Goal: Navigation & Orientation: Understand site structure

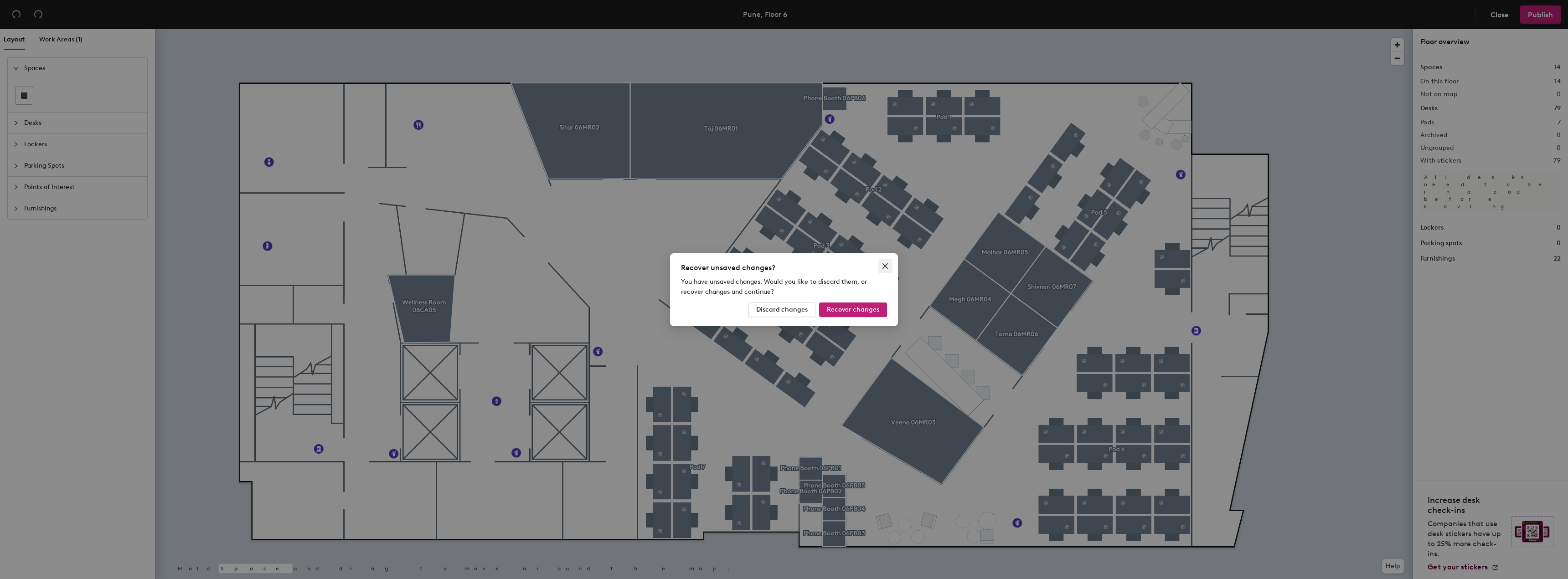
click at [889, 265] on span "Close" at bounding box center [885, 266] width 15 height 7
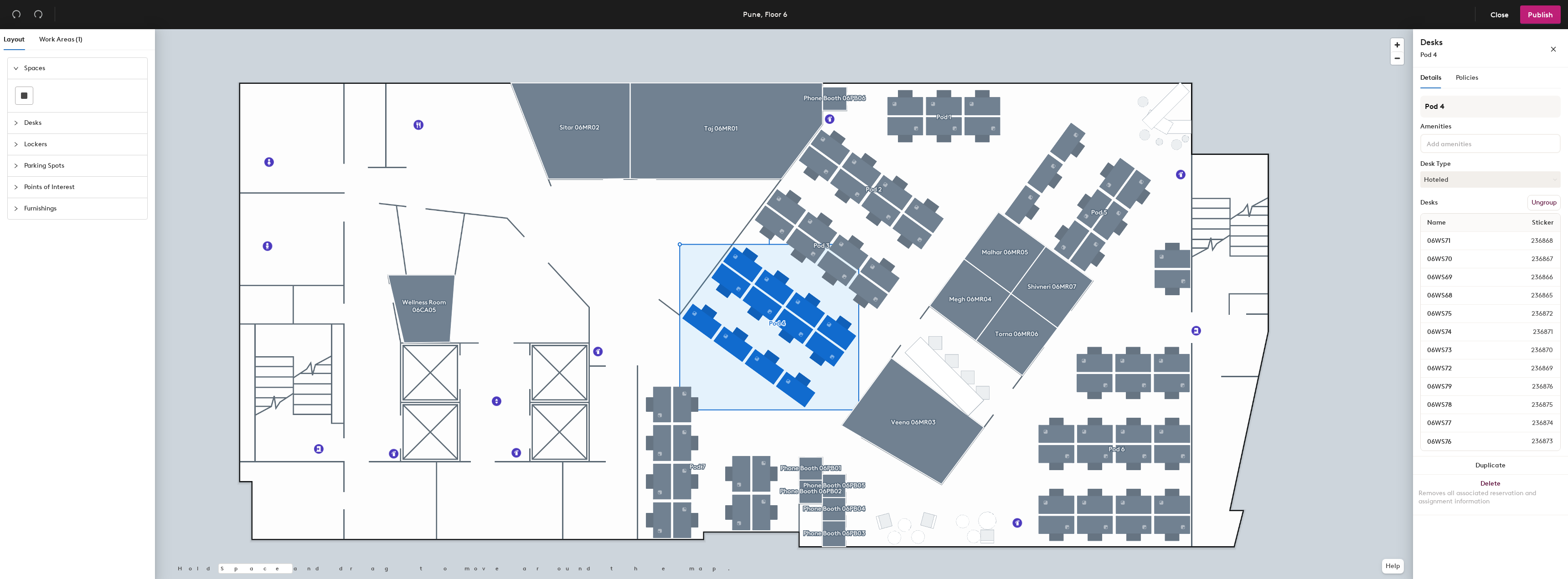
click at [12, 189] on div "Points of Interest" at bounding box center [78, 187] width 140 height 21
click at [1470, 75] on span "Policies" at bounding box center [1467, 78] width 23 height 8
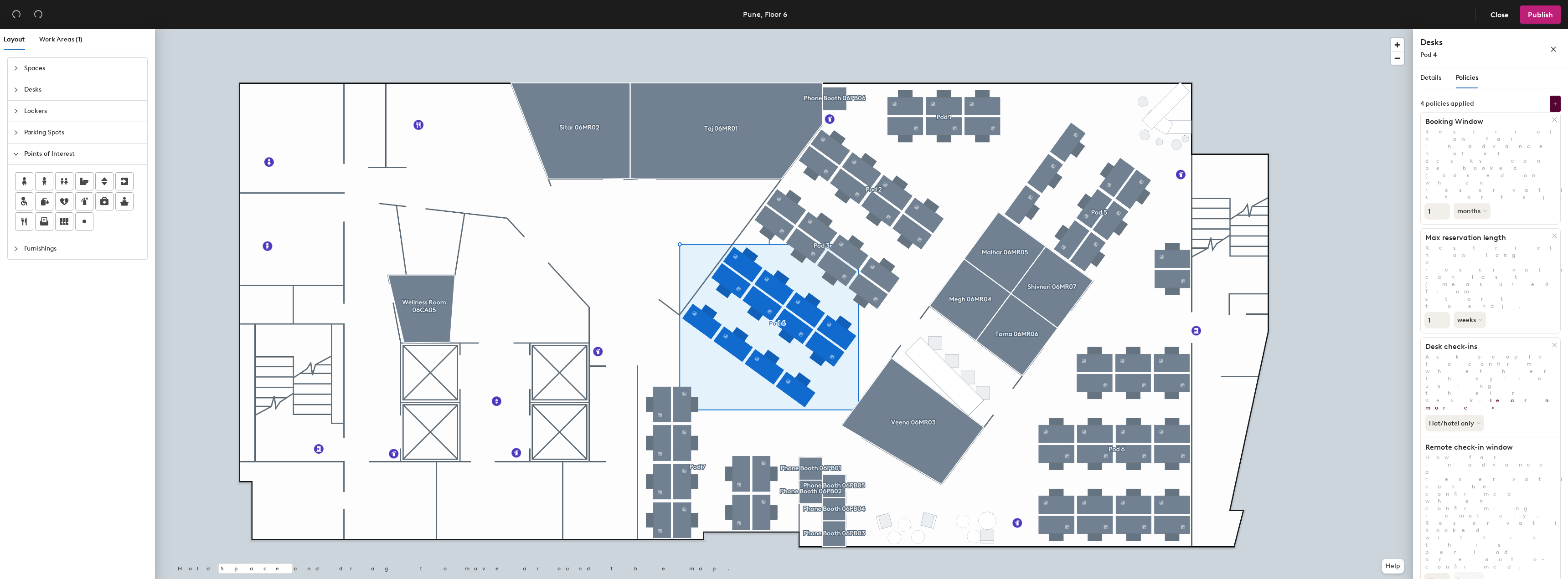
click at [1436, 79] on span "Details" at bounding box center [1431, 78] width 21 height 8
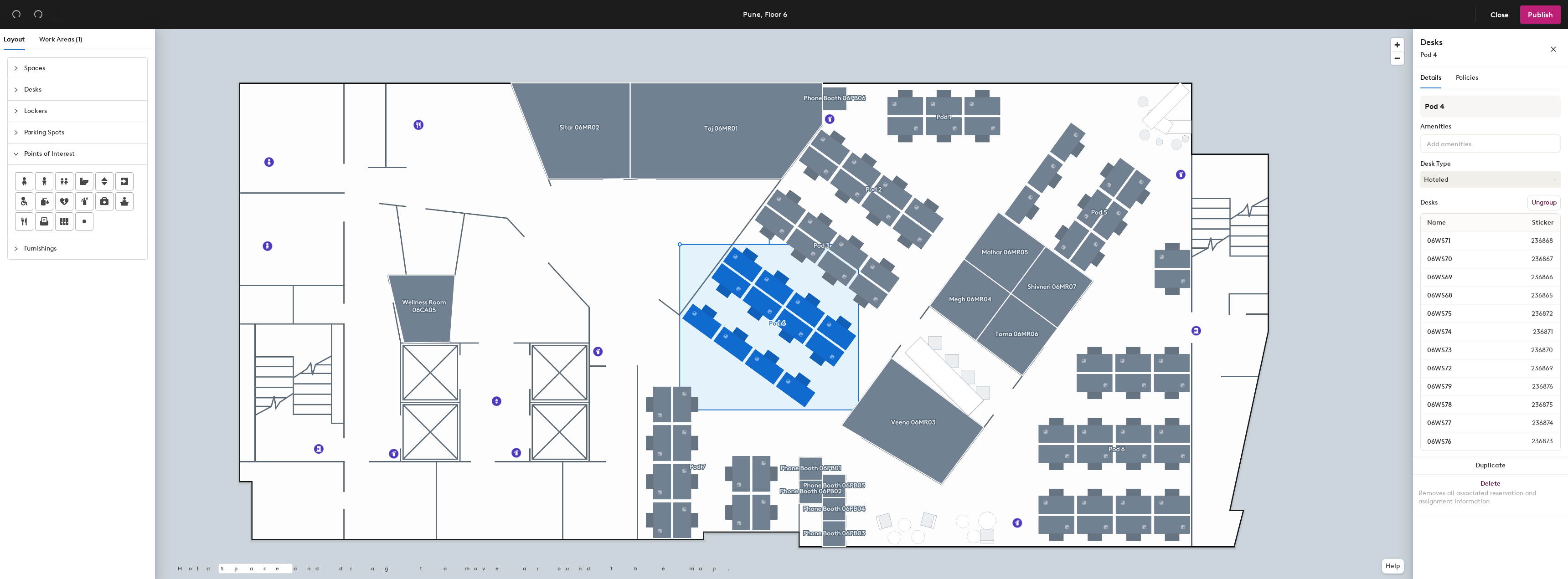
click at [17, 111] on icon "collapsed" at bounding box center [15, 111] width 2 height 5
click at [17, 165] on icon "collapsed" at bounding box center [15, 165] width 6 height 6
click at [11, 189] on div "Points of Interest" at bounding box center [78, 187] width 140 height 21
click at [14, 247] on icon "collapsed" at bounding box center [15, 248] width 6 height 6
click at [58, 46] on div "Work Areas (1)" at bounding box center [60, 40] width 43 height 21
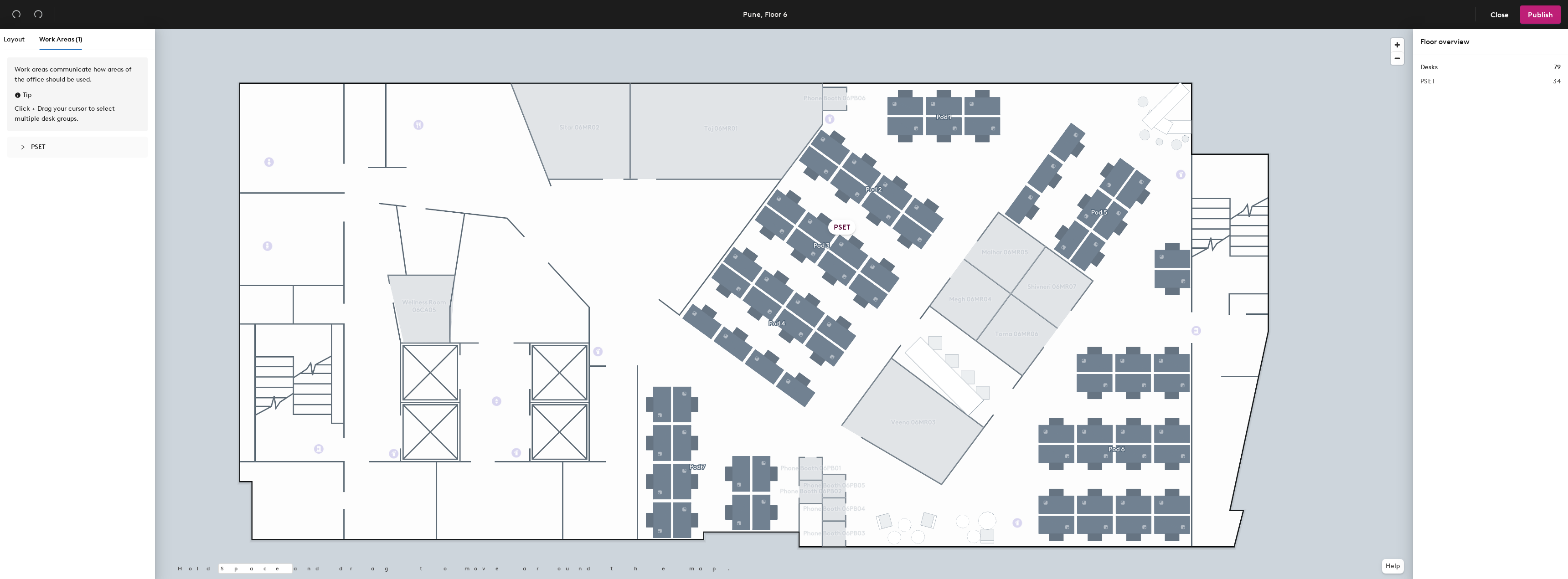
click at [19, 152] on div "PSET" at bounding box center [77, 148] width 126 height 21
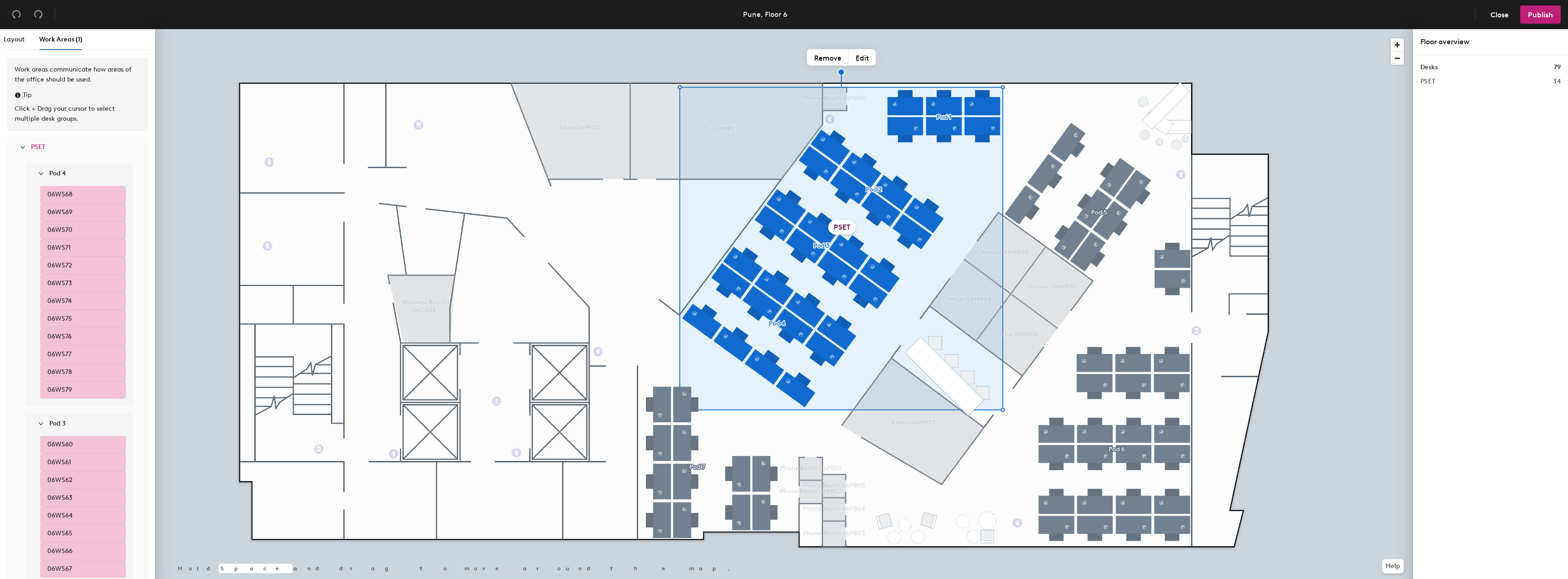
click at [42, 173] on icon "expanded" at bounding box center [41, 174] width 6 height 6
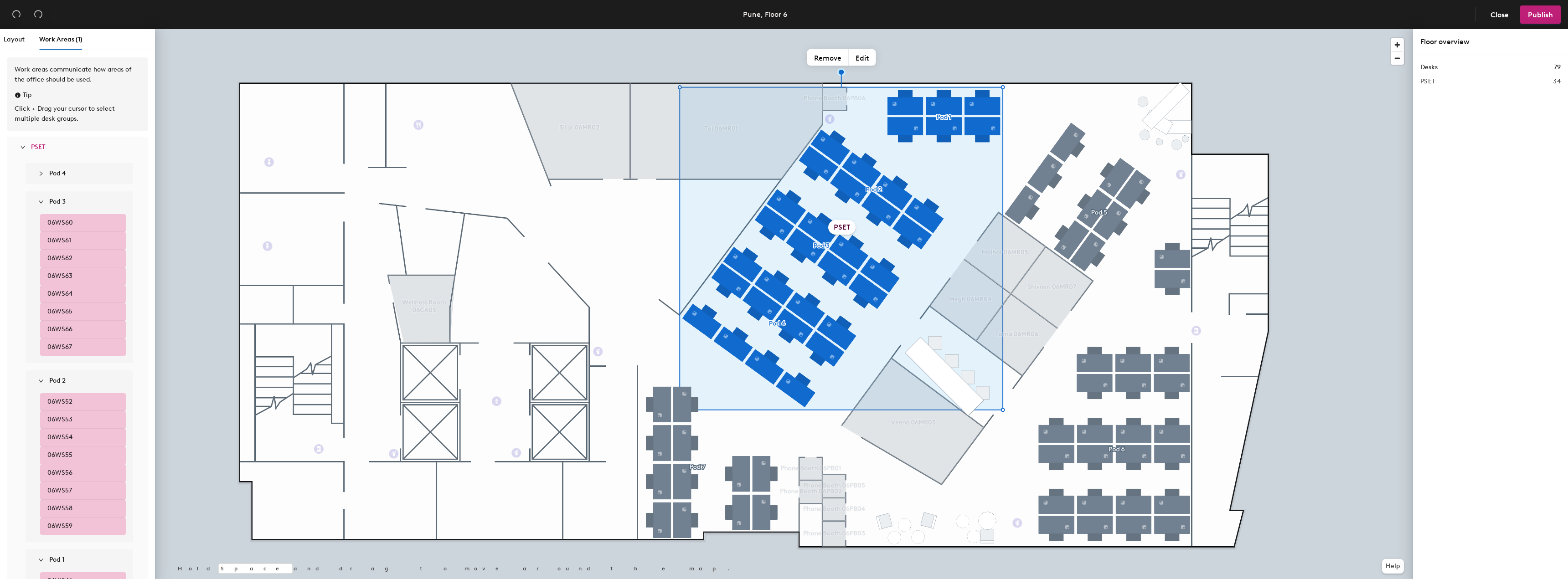
click at [42, 173] on icon "collapsed" at bounding box center [41, 174] width 6 height 6
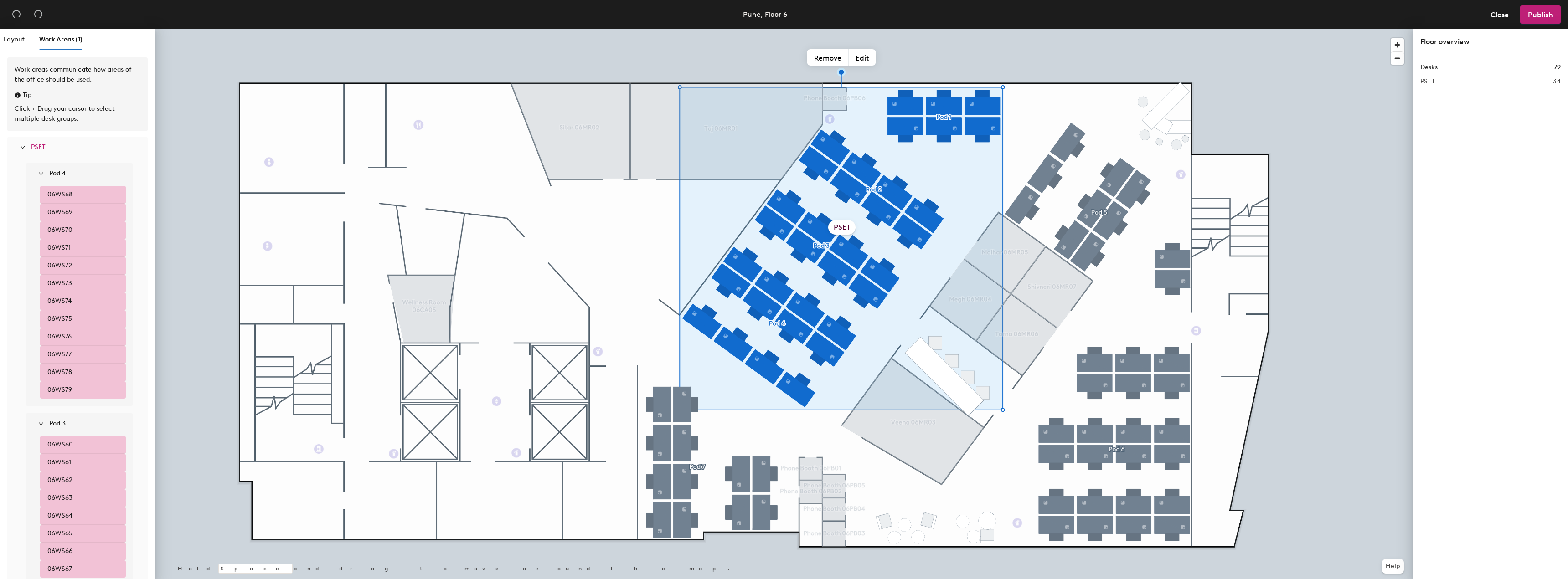
click at [67, 191] on span "06WS68" at bounding box center [59, 195] width 25 height 10
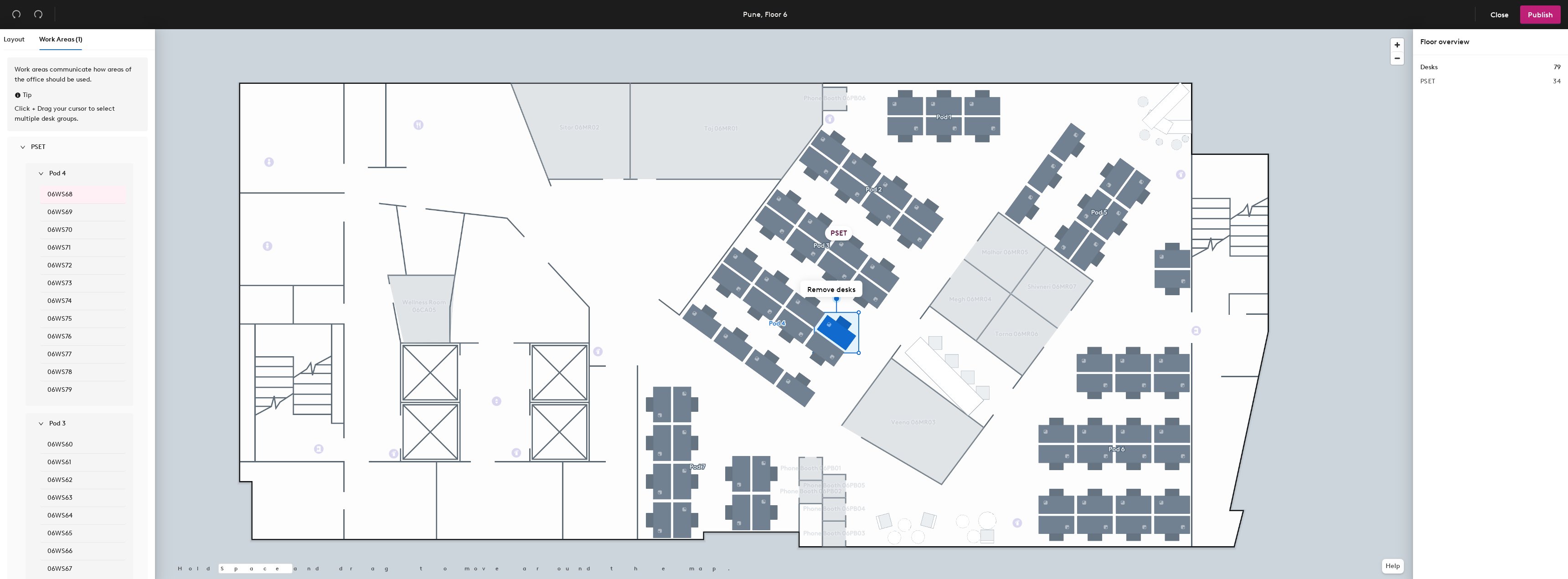
click at [37, 174] on div "Pod 4" at bounding box center [83, 174] width 101 height 21
click at [28, 148] on div at bounding box center [25, 147] width 11 height 10
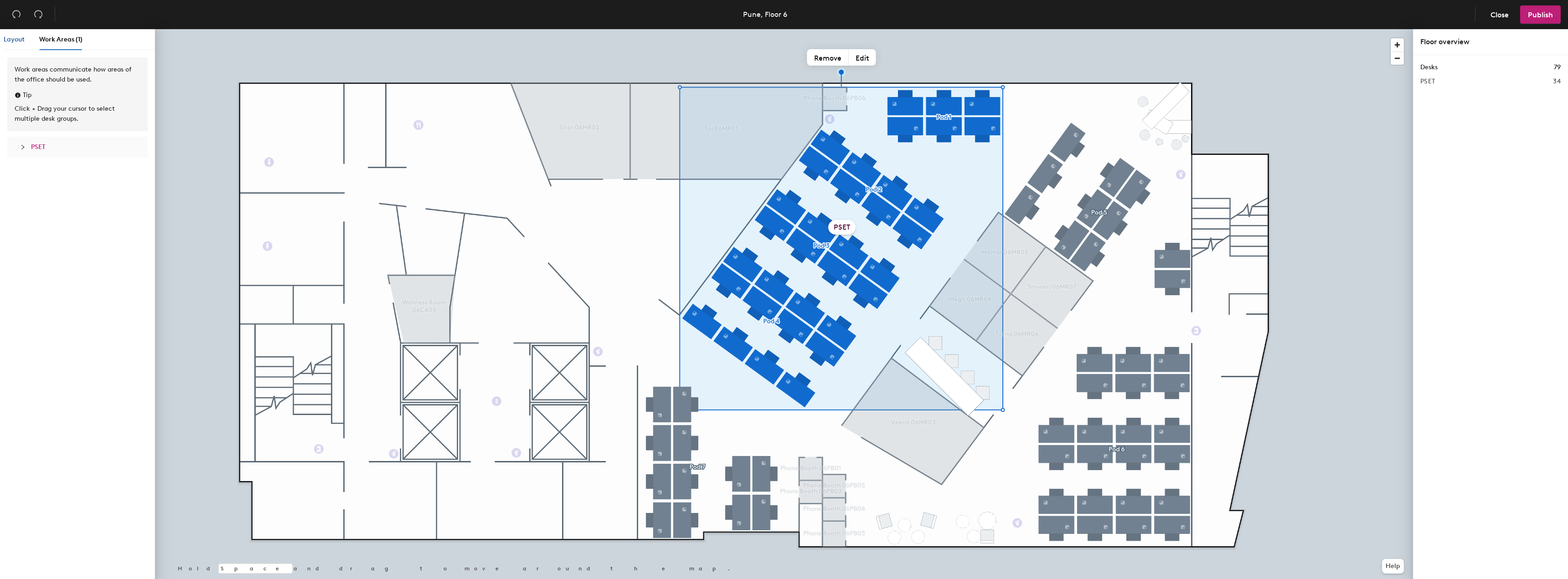
click at [15, 40] on span "Layout" at bounding box center [14, 40] width 21 height 8
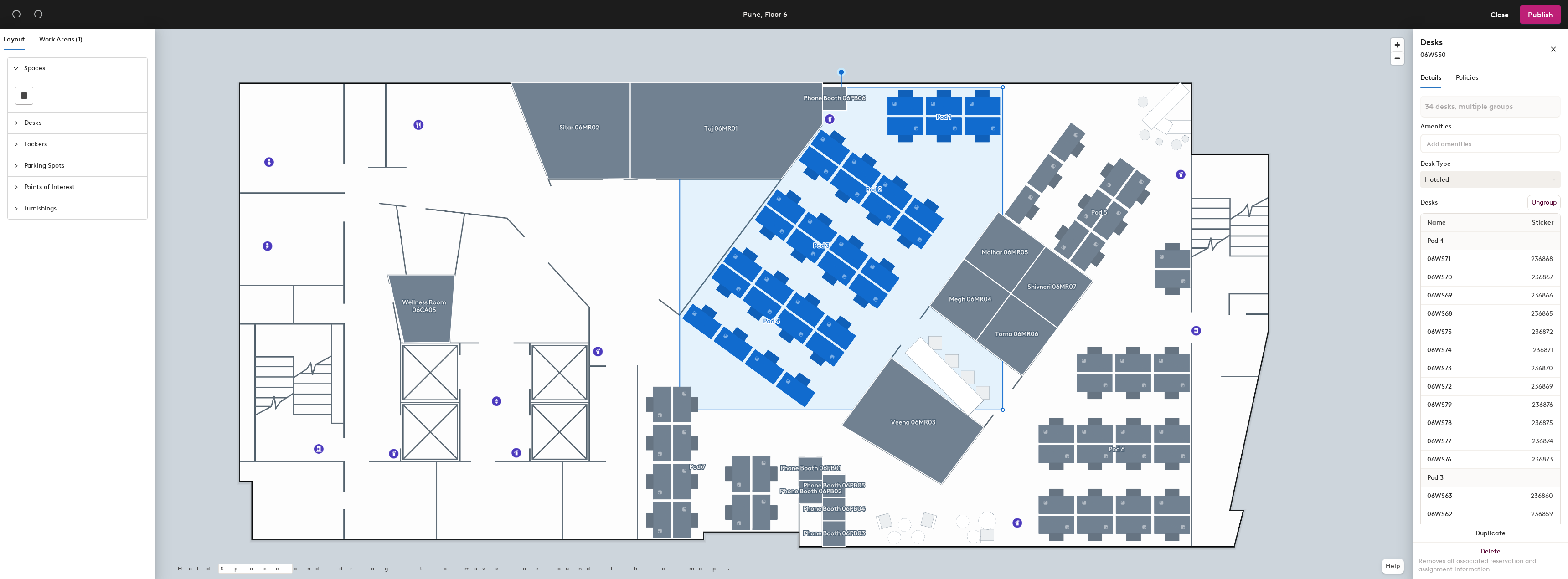
click at [1473, 178] on button "Hoteled" at bounding box center [1490, 179] width 140 height 16
click at [1471, 86] on div "Policies" at bounding box center [1467, 78] width 23 height 21
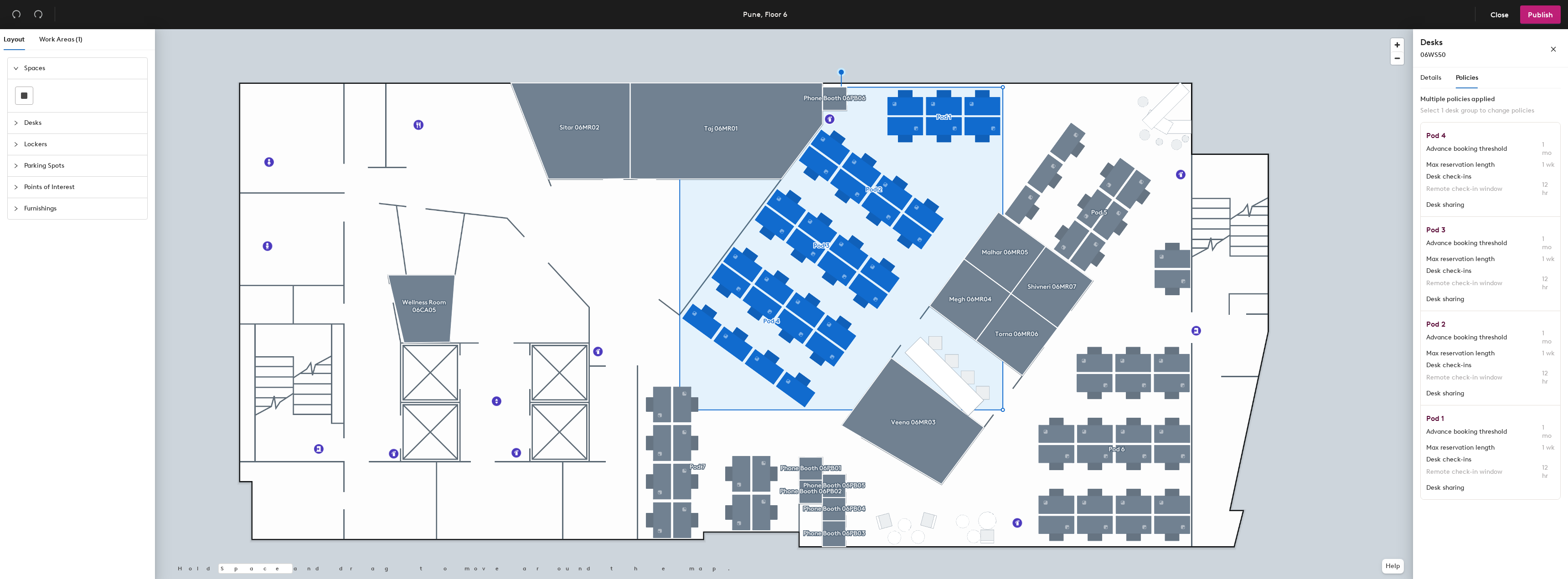
click at [13, 34] on div "Layout" at bounding box center [14, 40] width 21 height 21
click at [1493, 15] on span "Close" at bounding box center [1500, 15] width 18 height 9
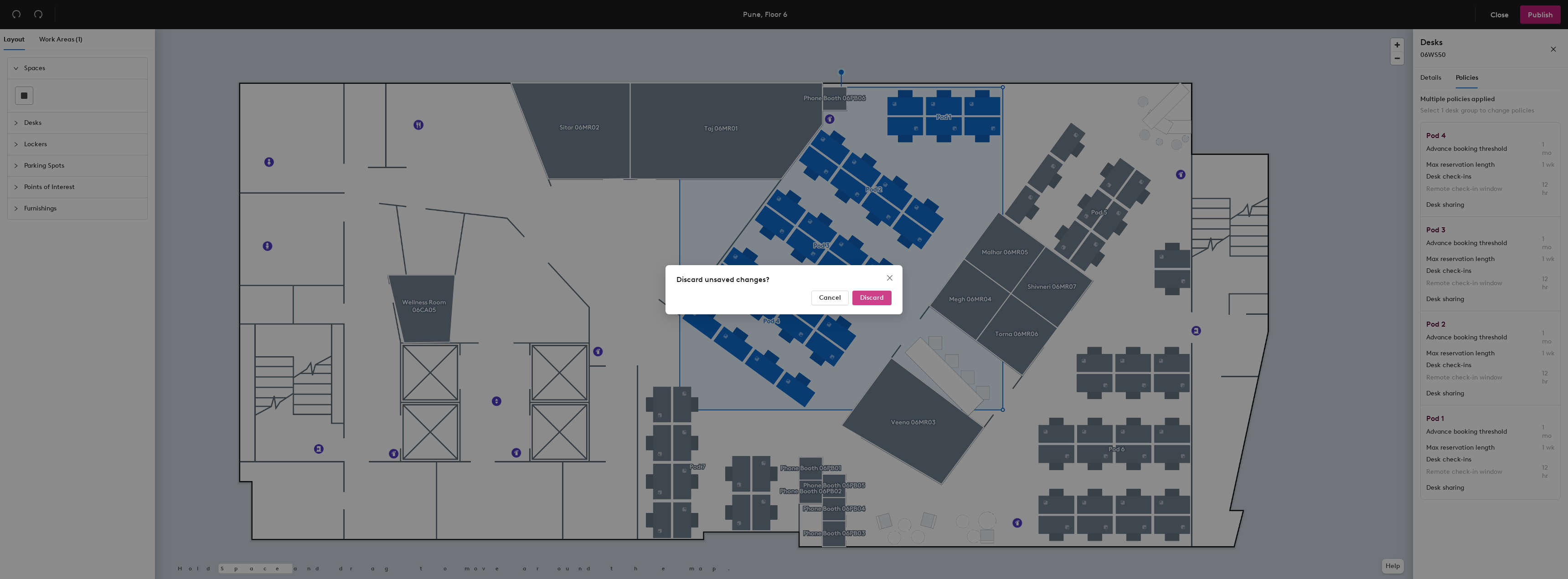
click at [882, 299] on span "Discard" at bounding box center [871, 298] width 24 height 8
